Goal: Task Accomplishment & Management: Complete application form

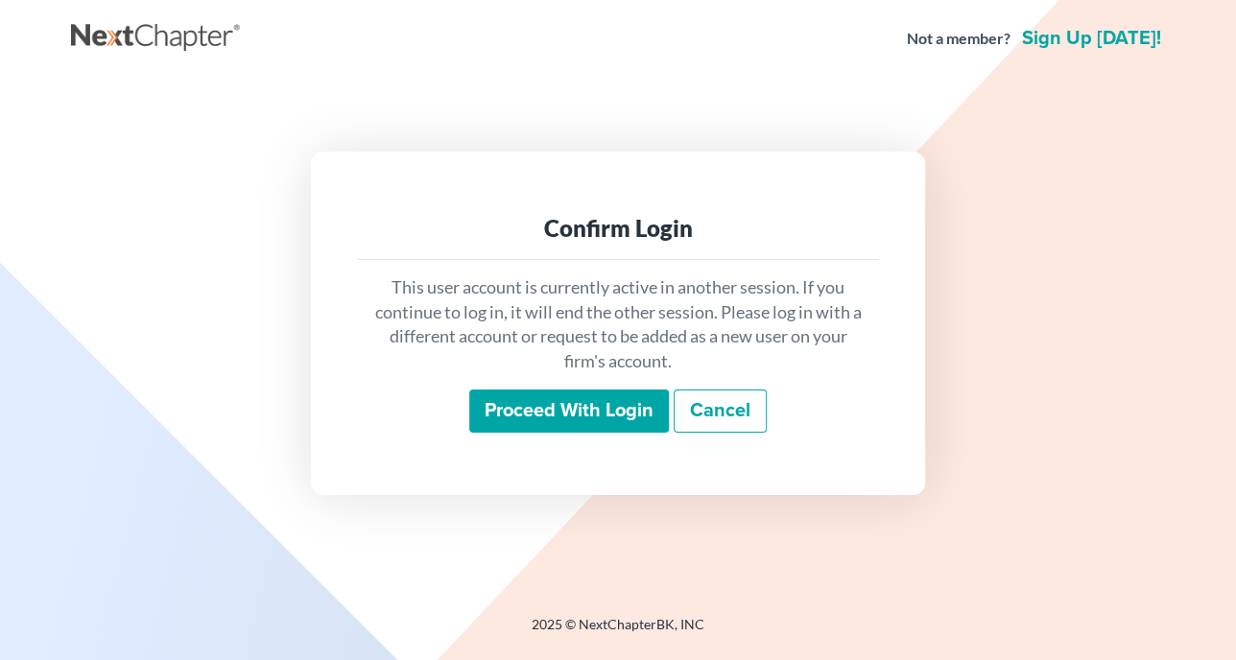
click at [582, 412] on input "Proceed with login" at bounding box center [569, 412] width 200 height 44
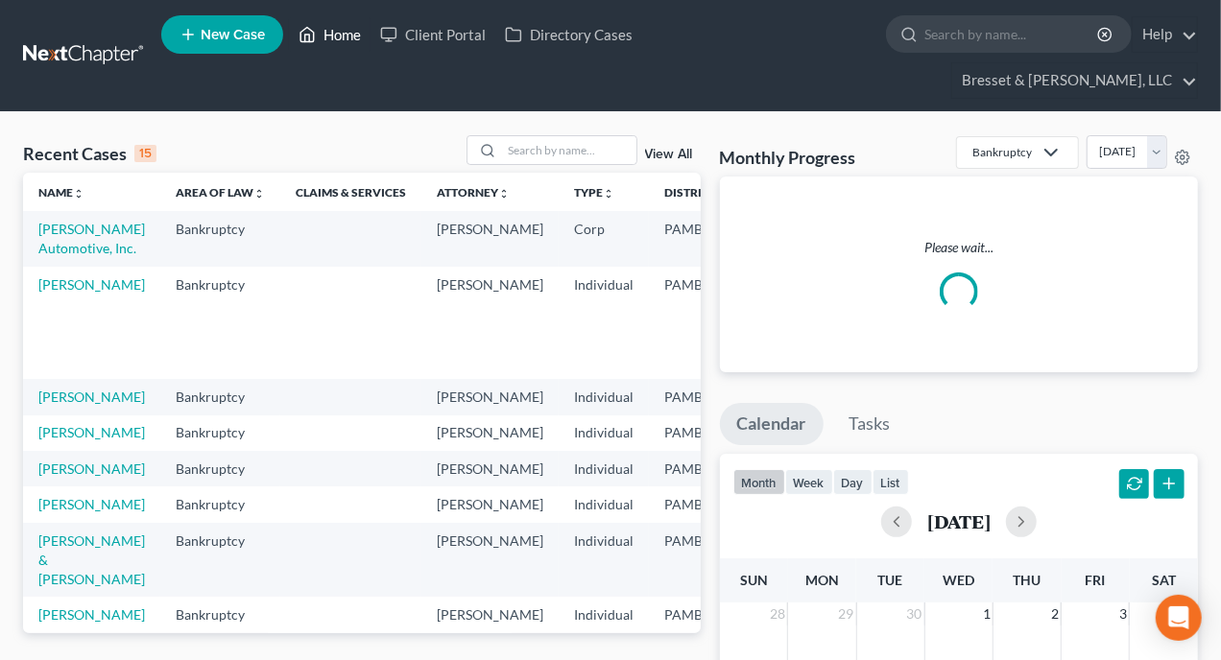
click at [345, 40] on link "Home" at bounding box center [330, 34] width 82 height 35
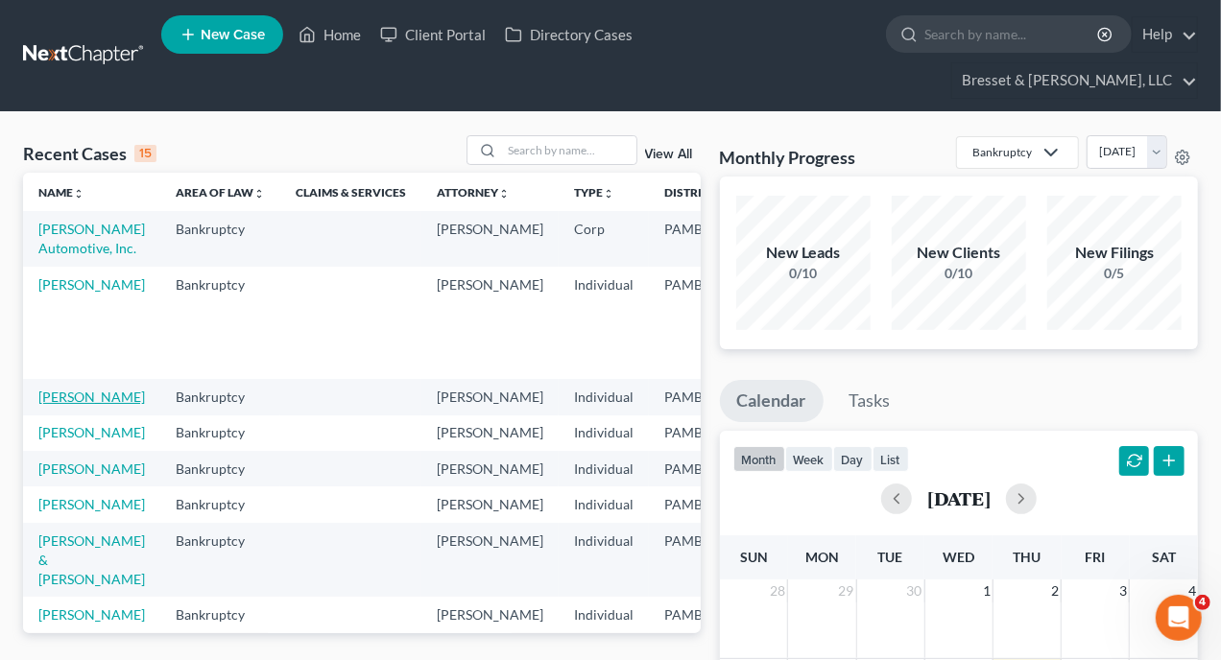
click at [63, 400] on link "Sampson, Blanch" at bounding box center [91, 397] width 107 height 16
select select "10"
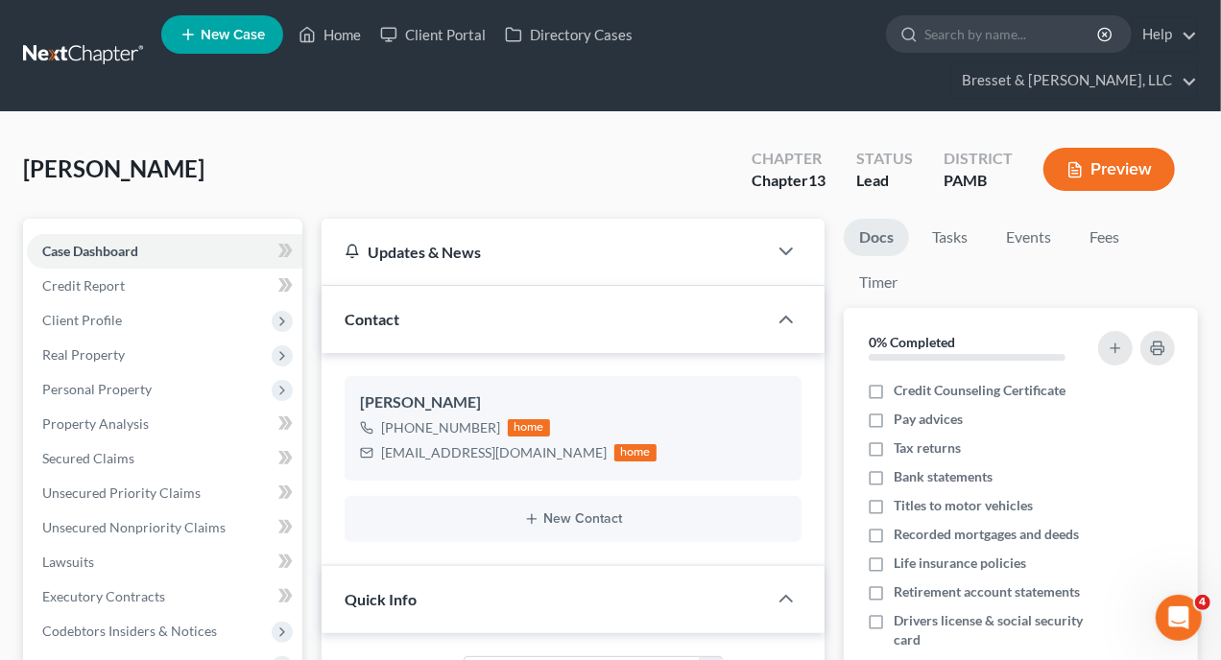
scroll to position [288, 0]
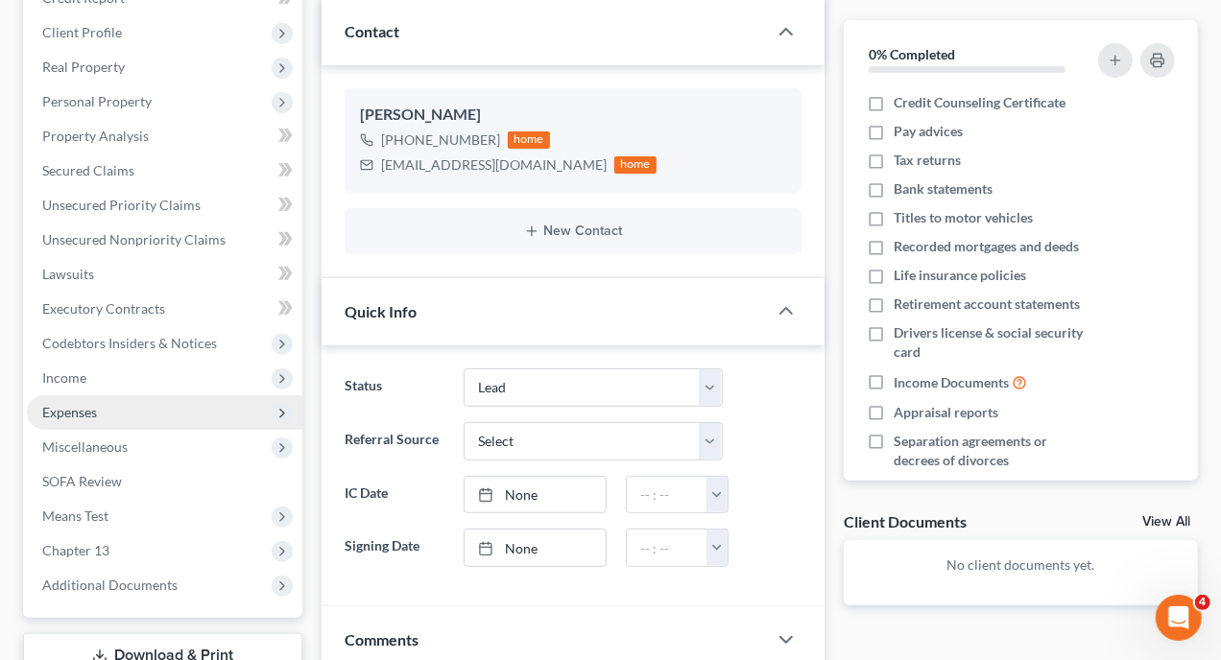
click at [91, 404] on span "Expenses" at bounding box center [69, 412] width 55 height 16
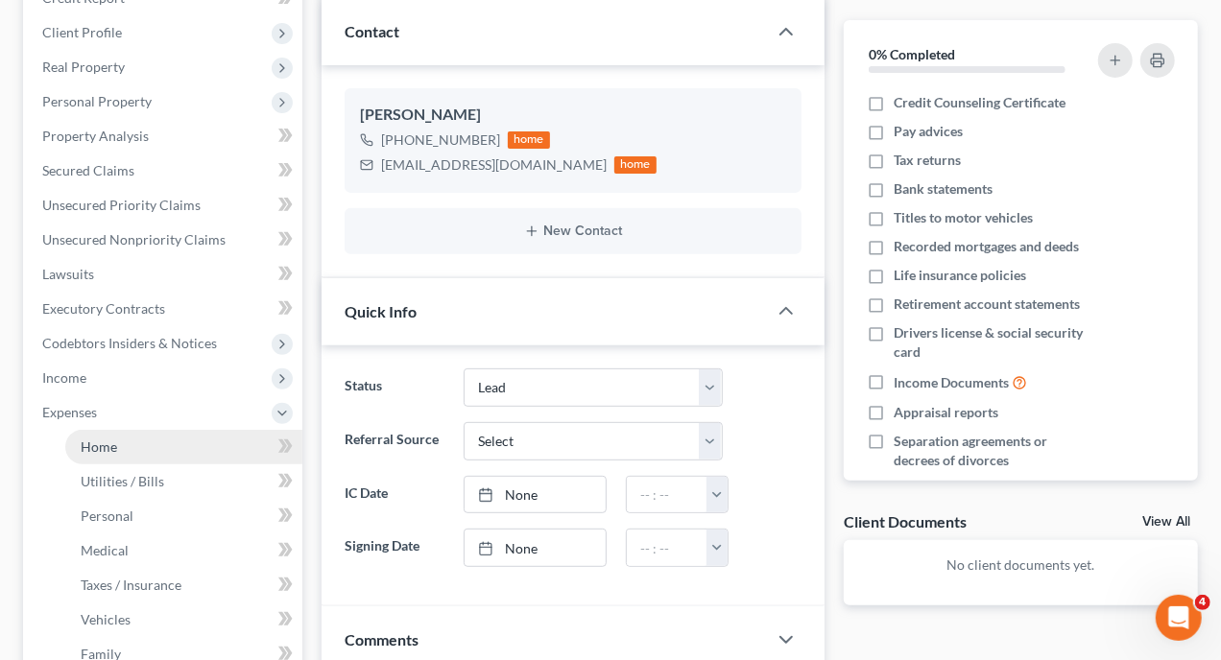
click at [99, 439] on span "Home" at bounding box center [99, 447] width 36 height 16
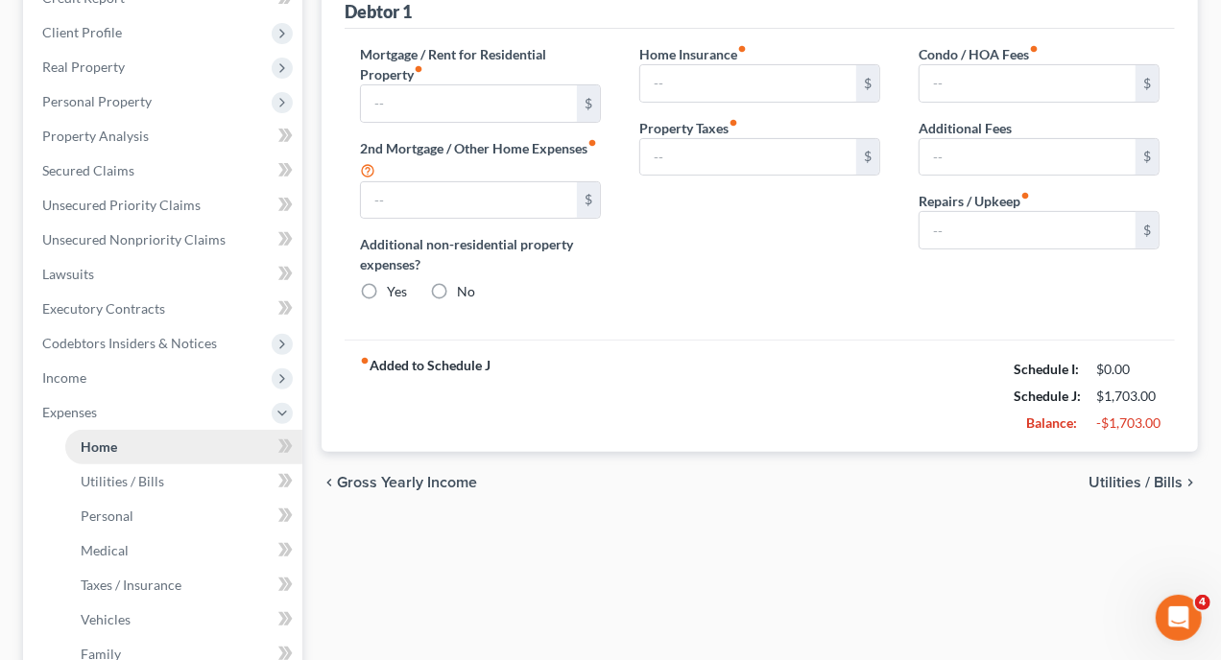
type input "370.00"
type input "0.00"
radio input "true"
type input "0.00"
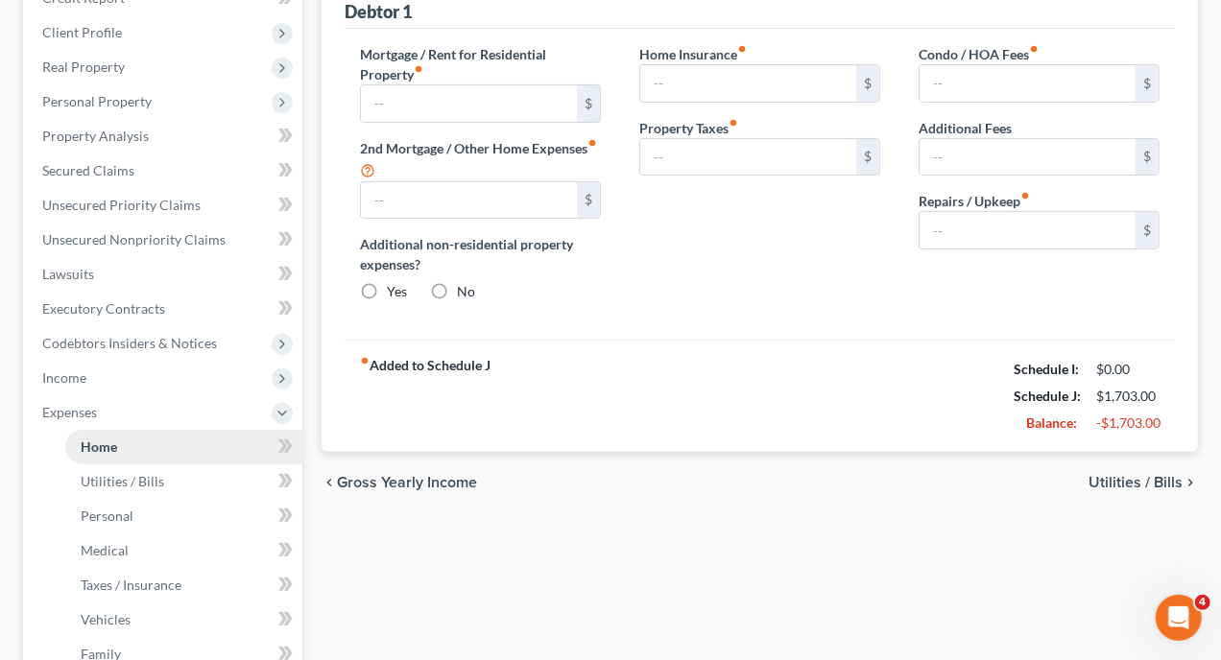
type input "0.00"
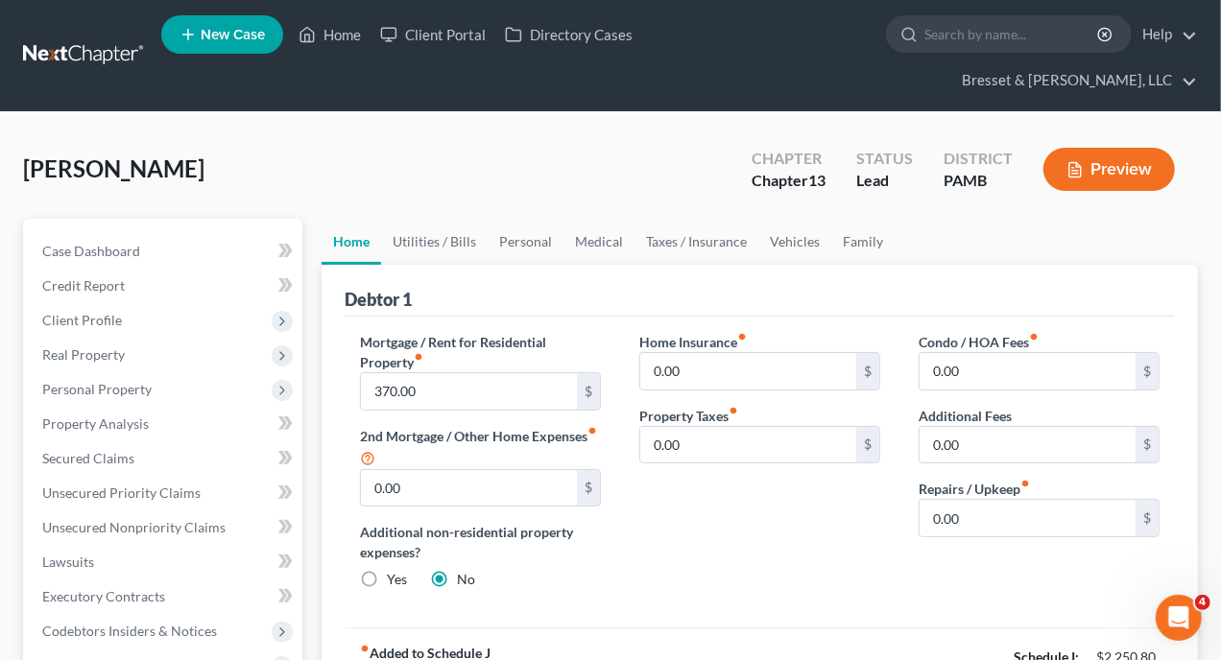
click at [1115, 148] on button "Preview" at bounding box center [1108, 169] width 131 height 43
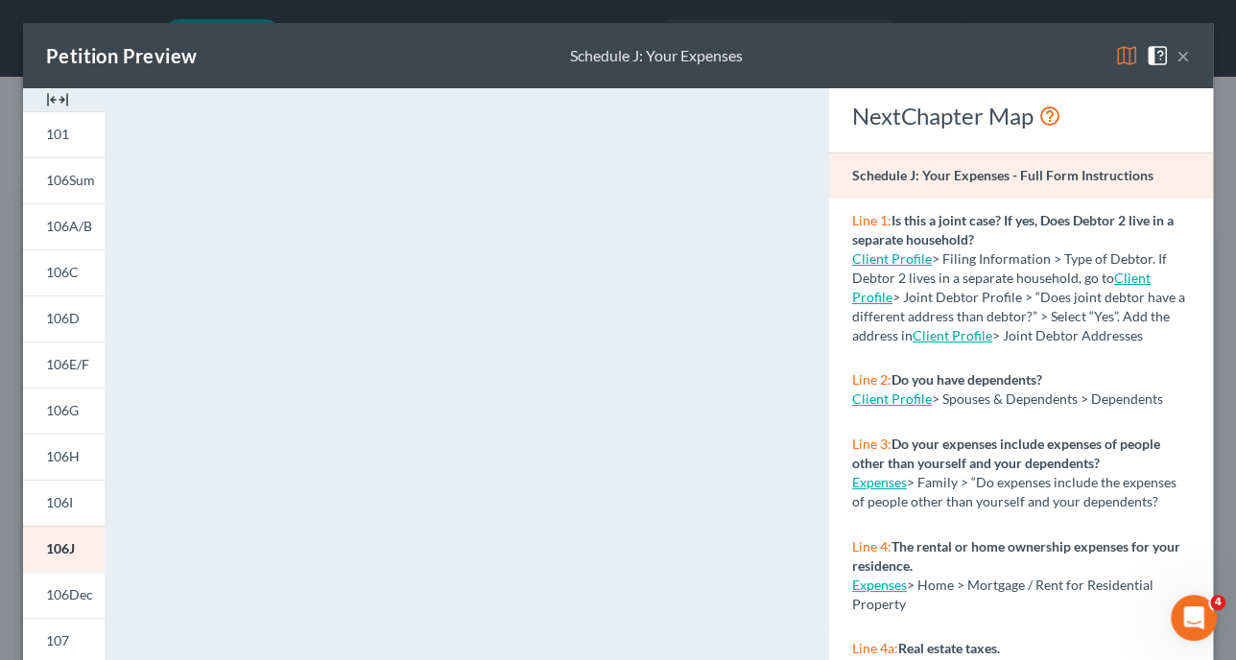
click at [1177, 53] on button "×" at bounding box center [1183, 55] width 13 height 23
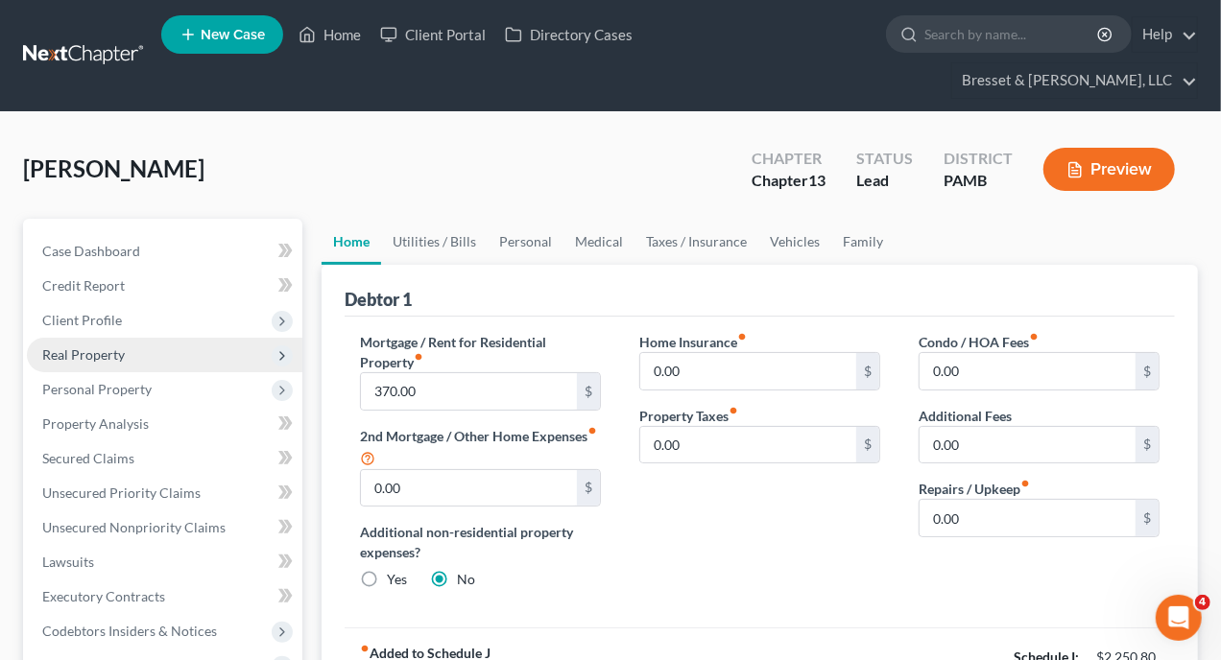
click at [108, 346] on span "Real Property" at bounding box center [83, 354] width 83 height 16
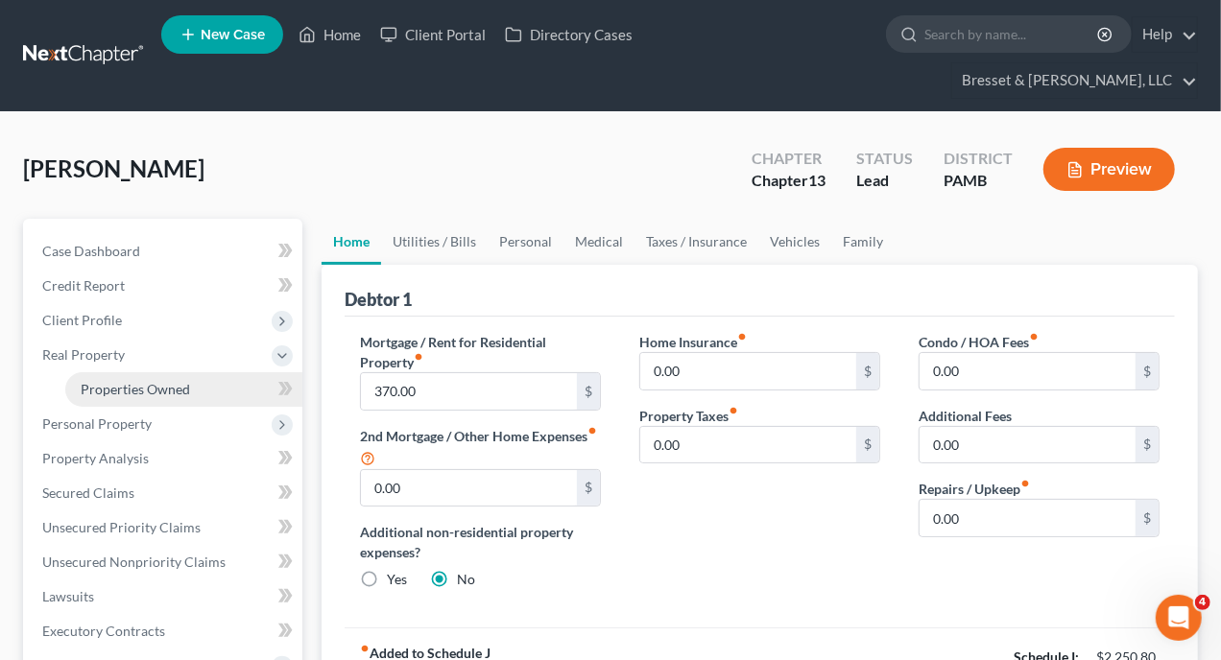
click at [131, 381] on span "Properties Owned" at bounding box center [135, 389] width 109 height 16
